Goal: Transaction & Acquisition: Purchase product/service

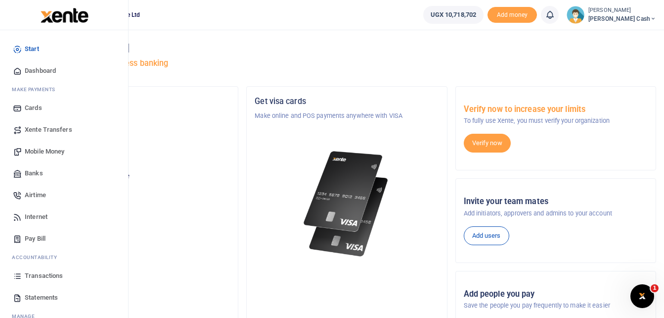
click at [43, 147] on span "Mobile Money" at bounding box center [45, 151] width 40 height 10
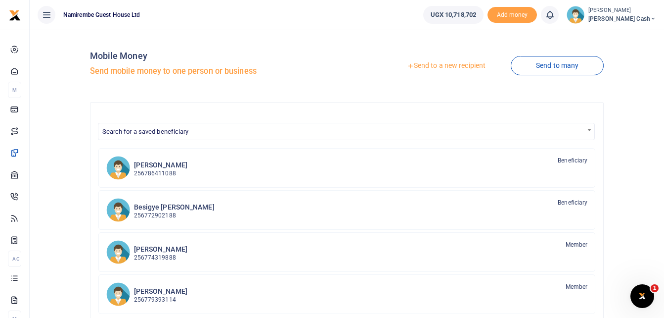
click at [442, 66] on link "Send to a new recipient" at bounding box center [446, 66] width 129 height 18
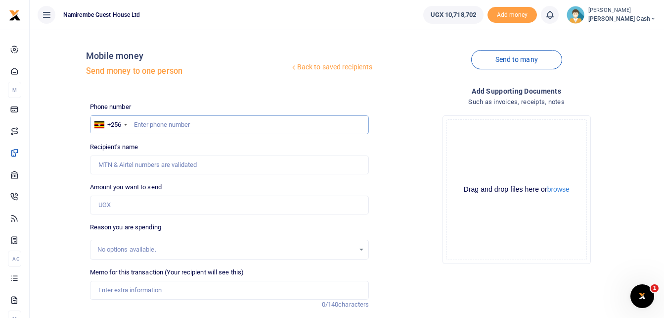
click at [144, 121] on input "text" at bounding box center [229, 124] width 279 height 19
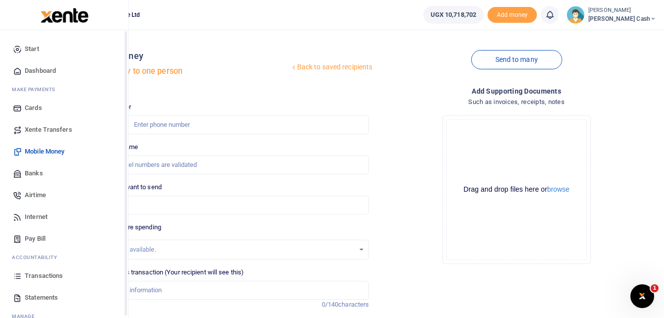
click at [33, 277] on span "Transactions" at bounding box center [44, 276] width 38 height 10
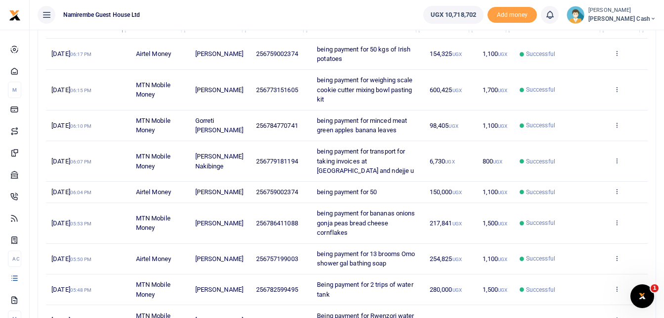
scroll to position [148, 0]
